Goal: Information Seeking & Learning: Learn about a topic

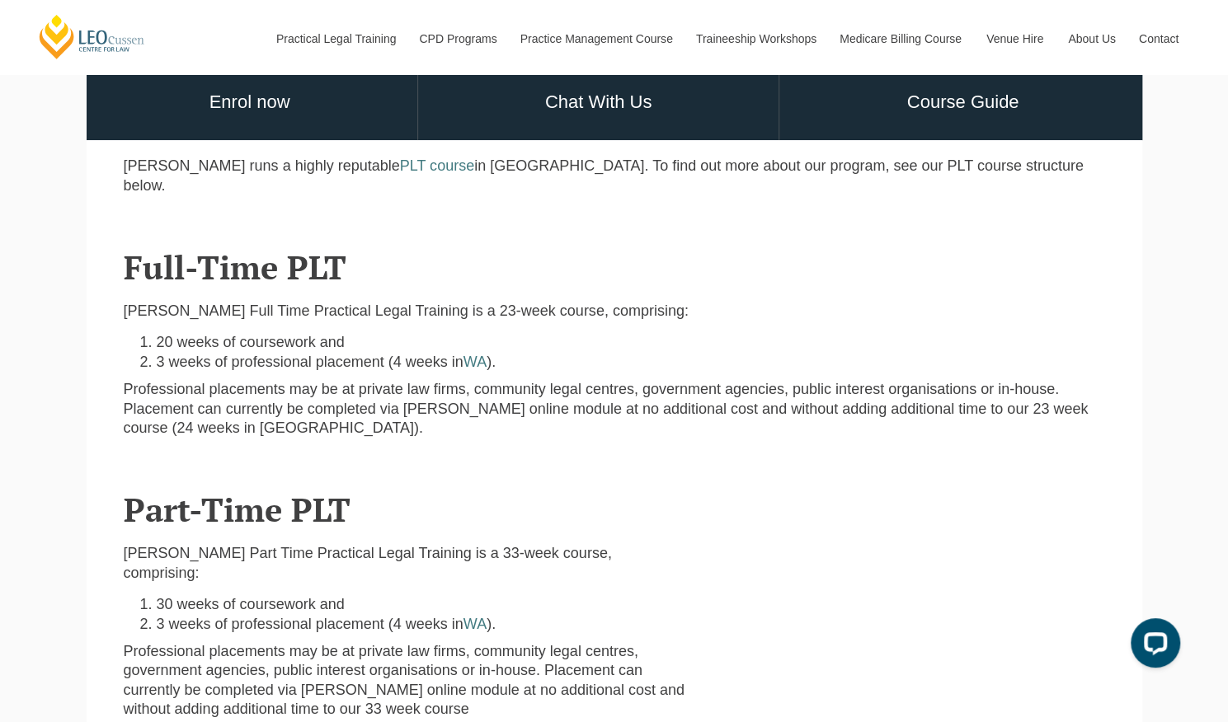
scroll to position [428, 0]
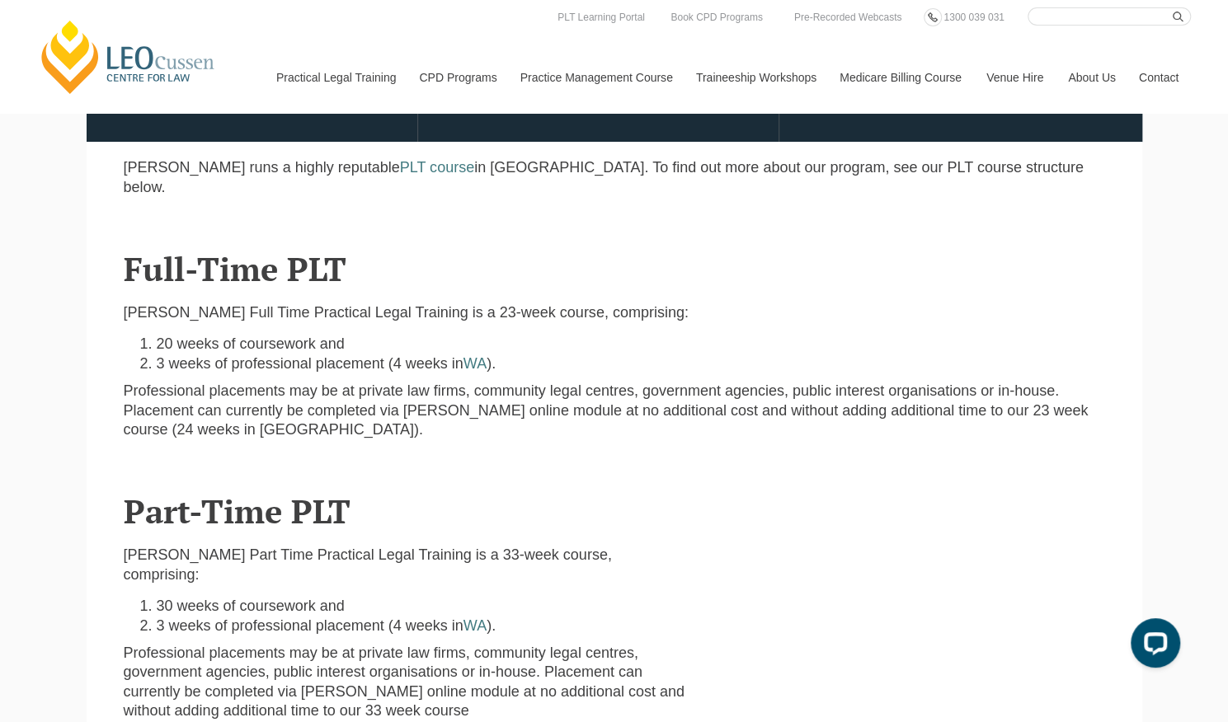
click at [973, 121] on link "Course Guide" at bounding box center [962, 104] width 366 height 77
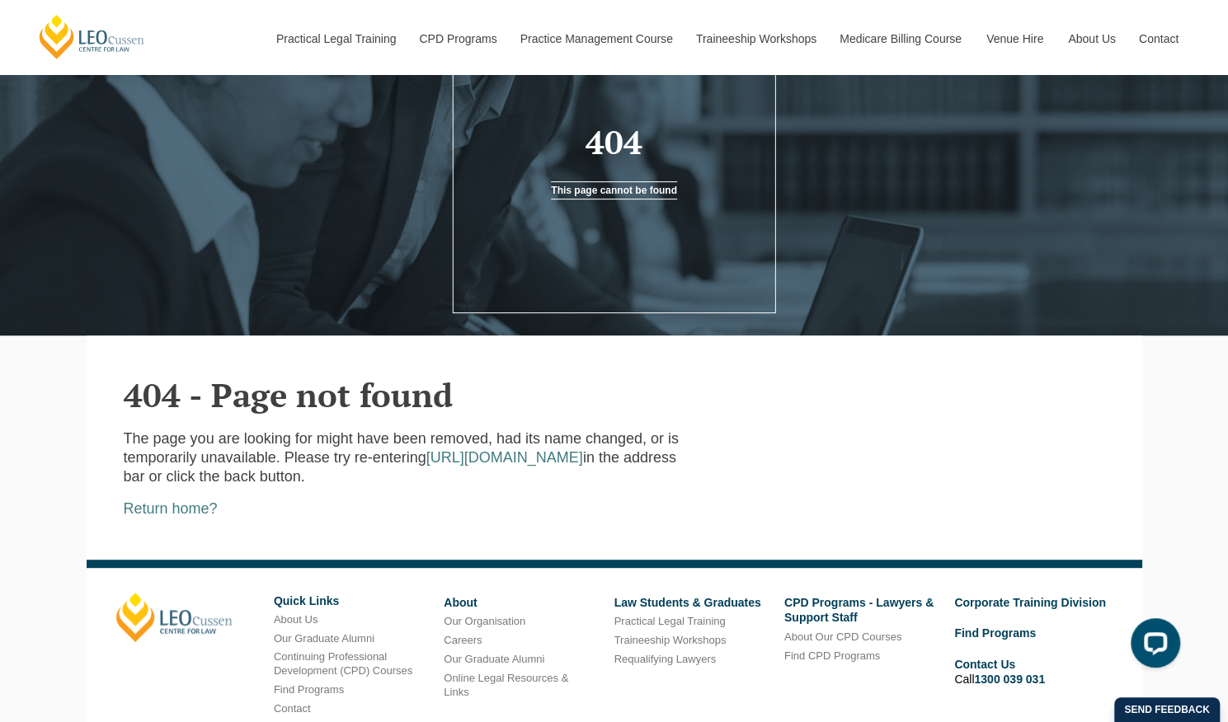
scroll to position [315, 0]
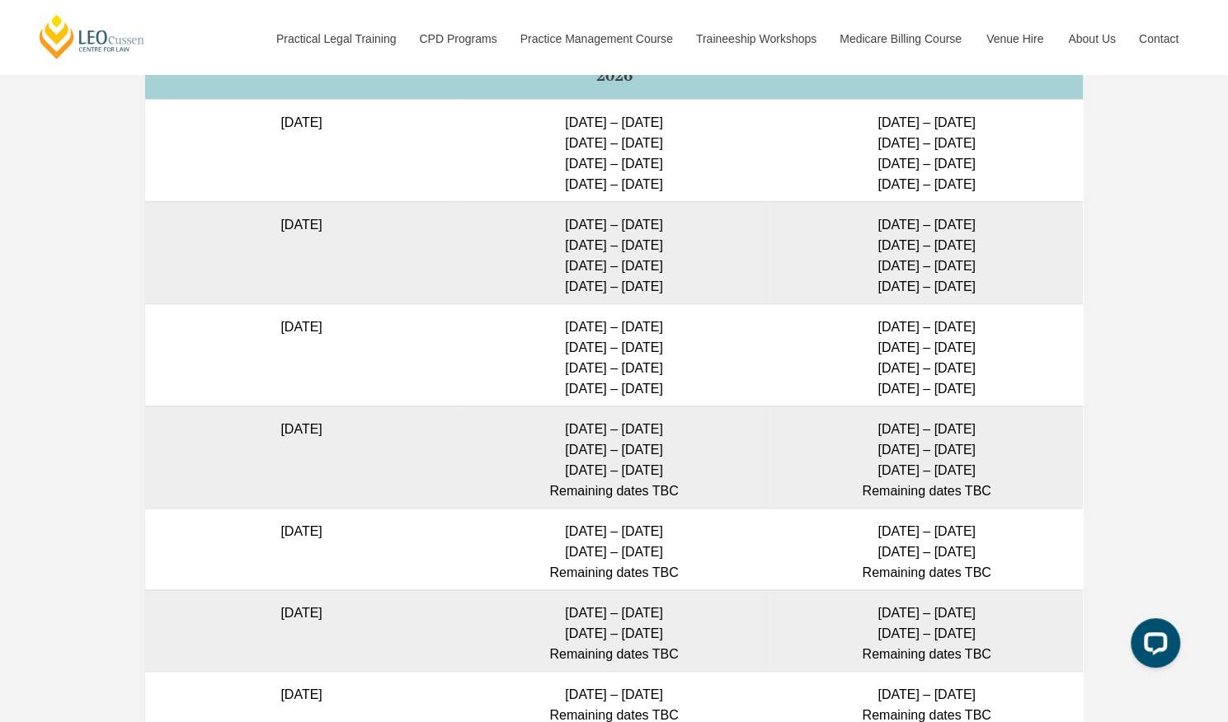
scroll to position [3950, 0]
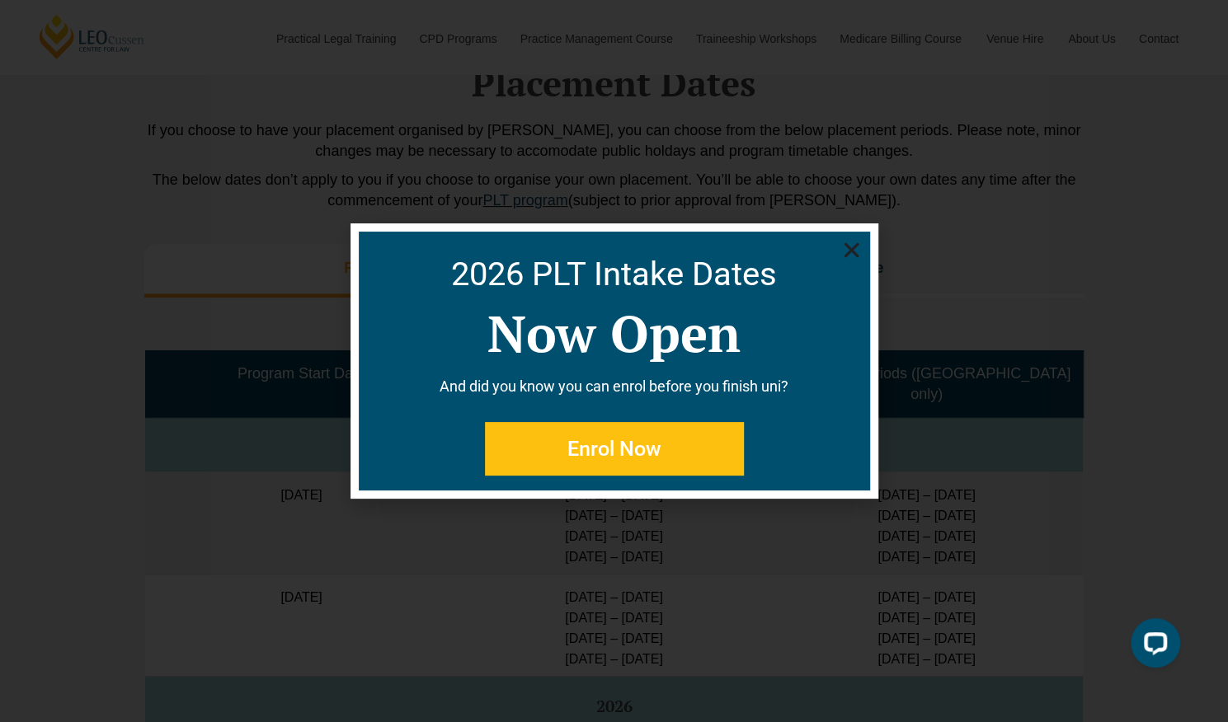
click at [845, 253] on icon "Close" at bounding box center [851, 250] width 21 height 21
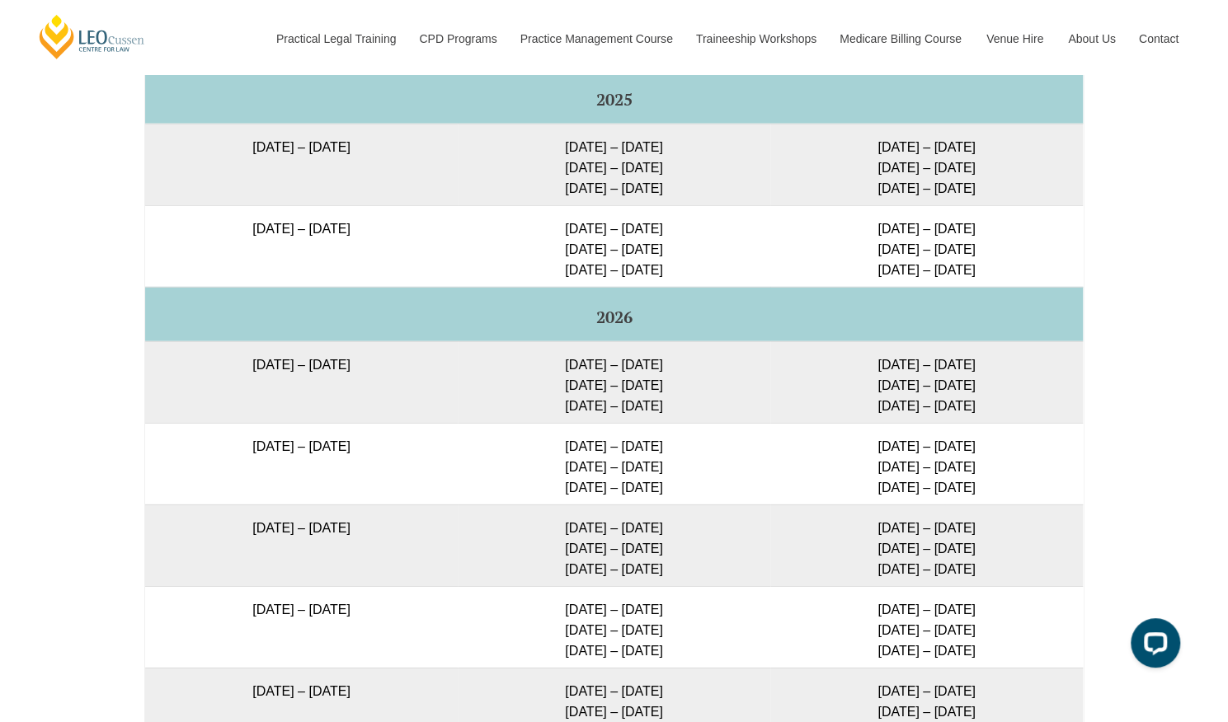
scroll to position [2687, 0]
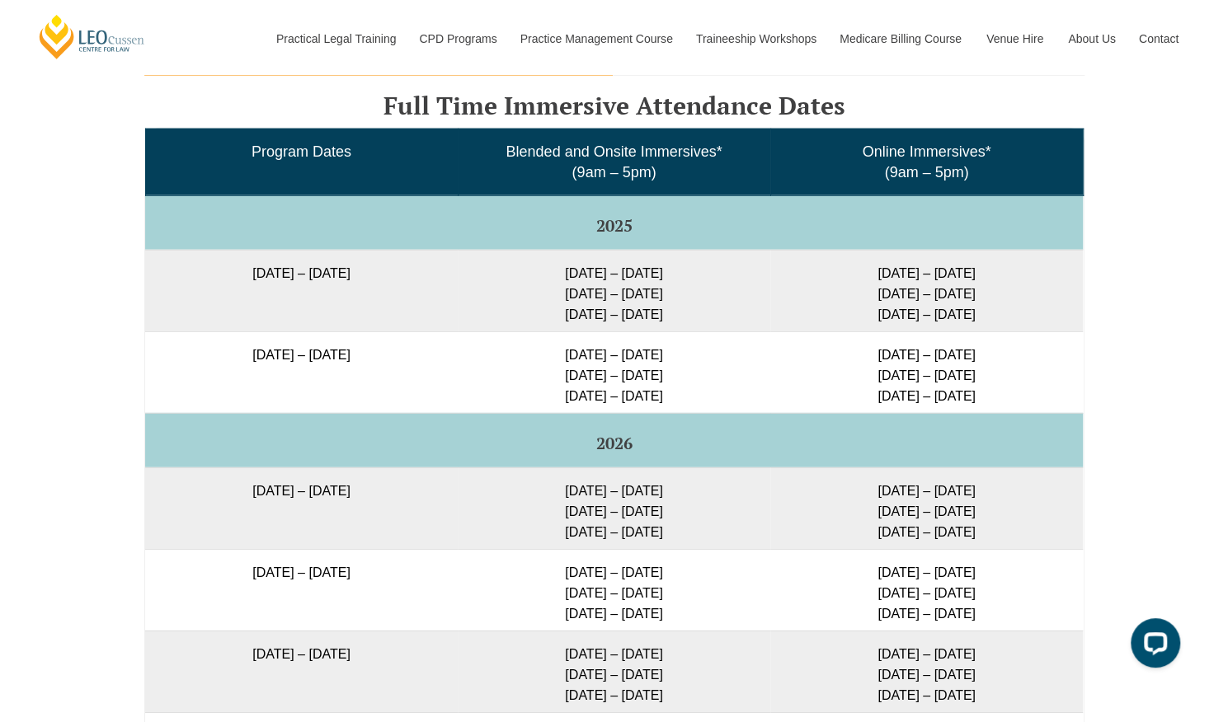
click at [750, 331] on td "29 Sep – 2 Oct 2025 9 – 11 Dec 2025 10 – 12 Feb 2026" at bounding box center [614, 291] width 312 height 82
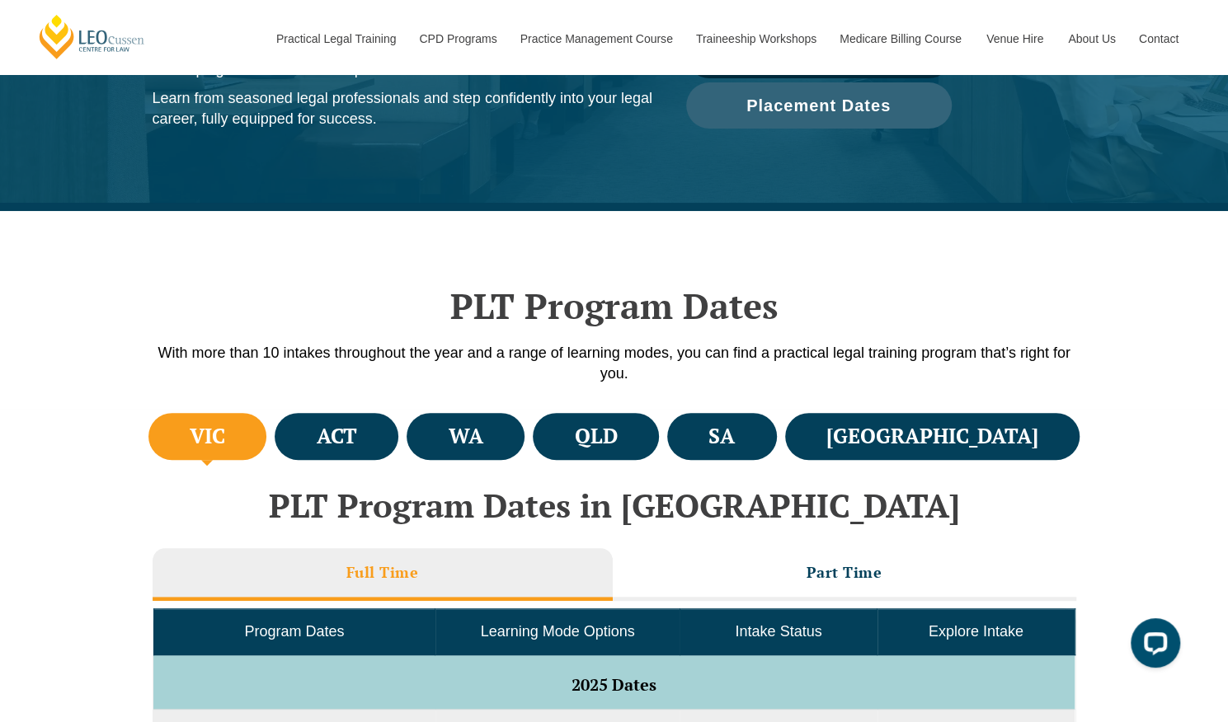
scroll to position [161, 0]
